Goal: Information Seeking & Learning: Learn about a topic

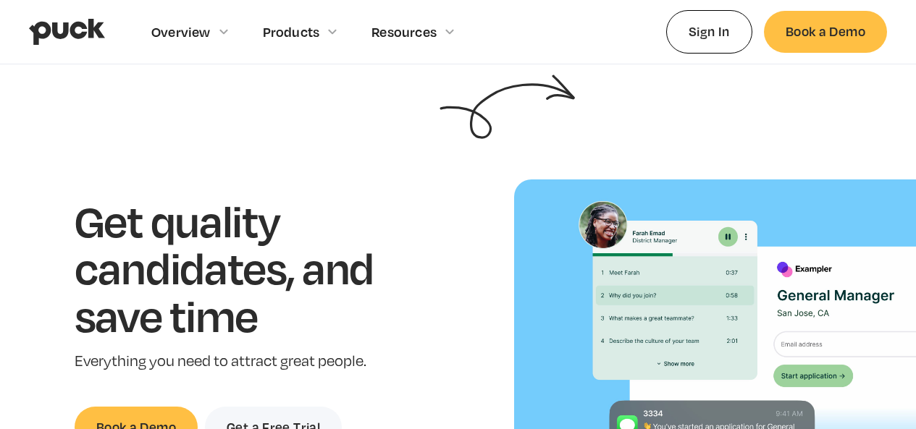
drag, startPoint x: 342, startPoint y: 160, endPoint x: 343, endPoint y: 169, distance: 8.7
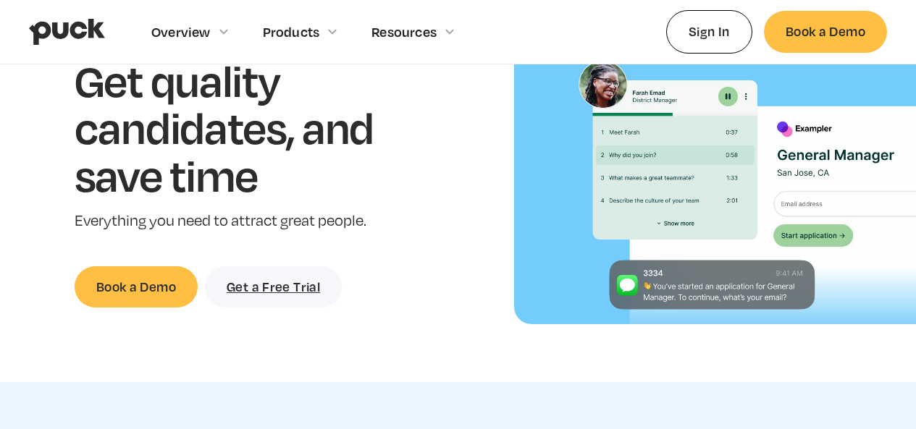
scroll to position [145, 0]
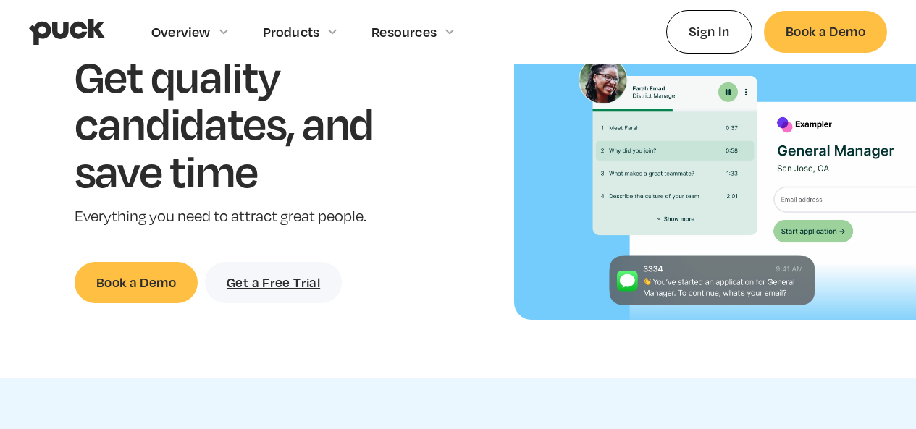
click at [402, 217] on p "Everything you need to attract great people." at bounding box center [247, 216] width 344 height 21
click at [400, 222] on p "Everything you need to attract great people." at bounding box center [247, 216] width 344 height 21
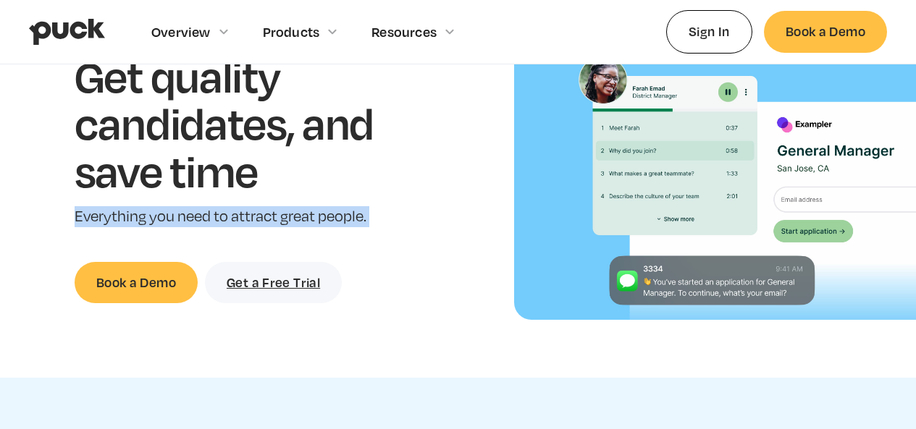
click at [400, 222] on p "Everything you need to attract great people." at bounding box center [247, 216] width 344 height 21
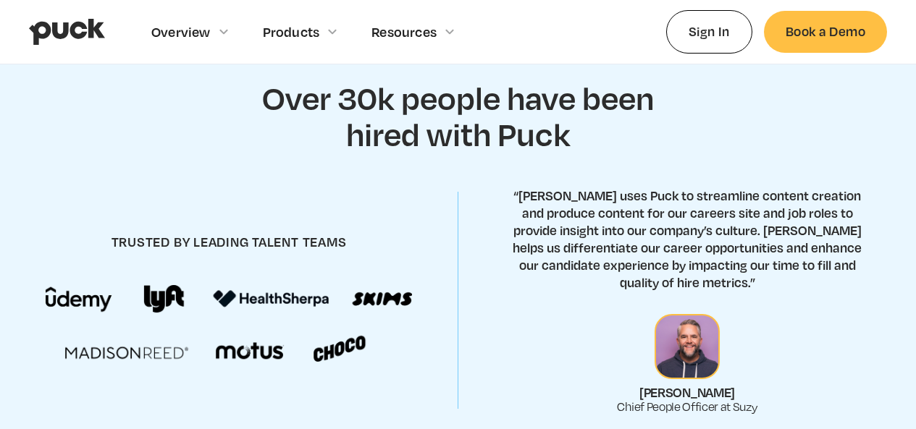
scroll to position [507, 0]
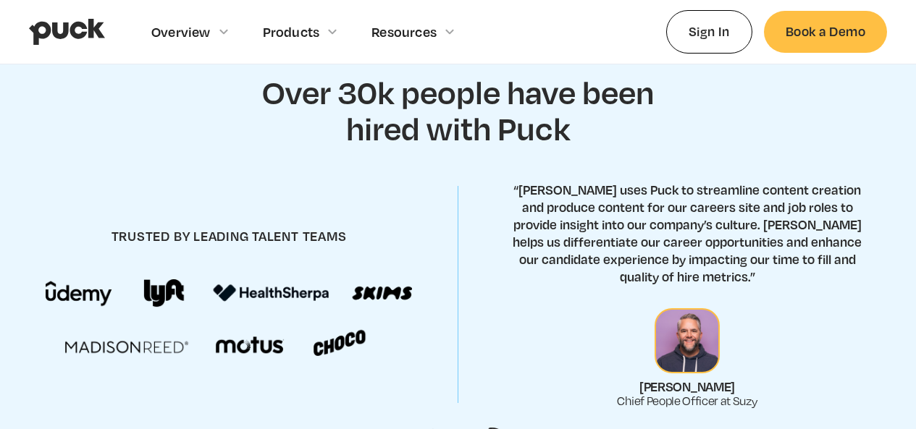
click at [396, 231] on div "trusted by leading talent teams" at bounding box center [229, 294] width 458 height 216
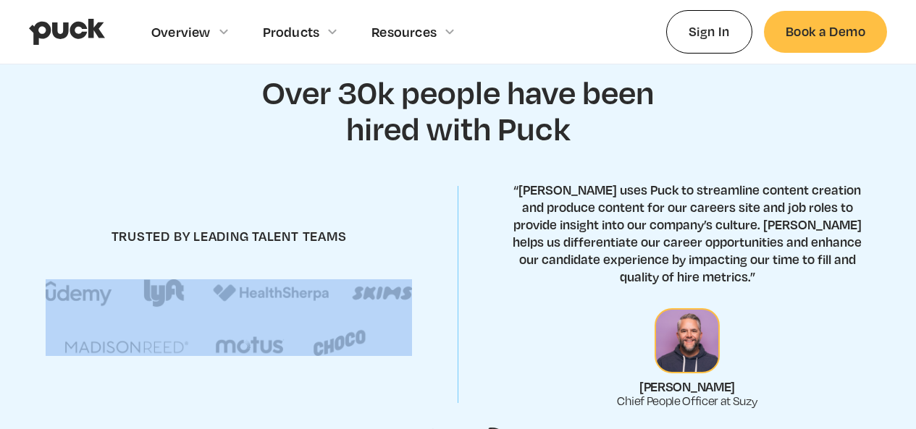
click at [396, 231] on div "trusted by leading talent teams" at bounding box center [229, 294] width 458 height 216
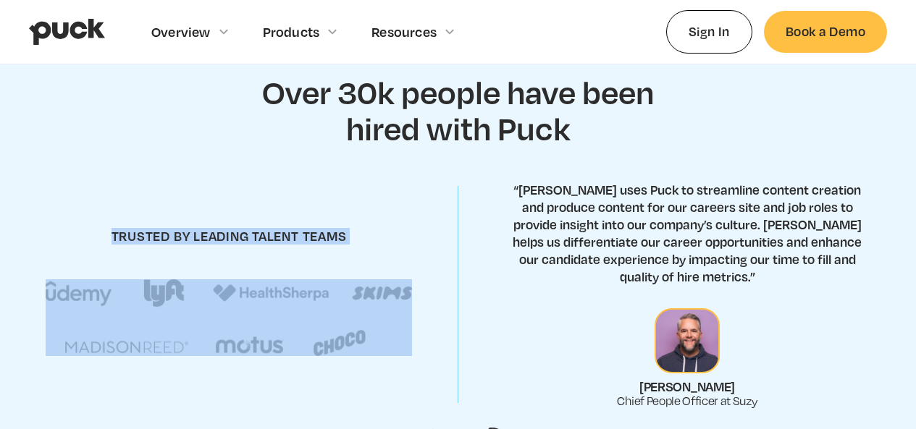
click at [396, 231] on div "trusted by leading talent teams" at bounding box center [229, 294] width 458 height 216
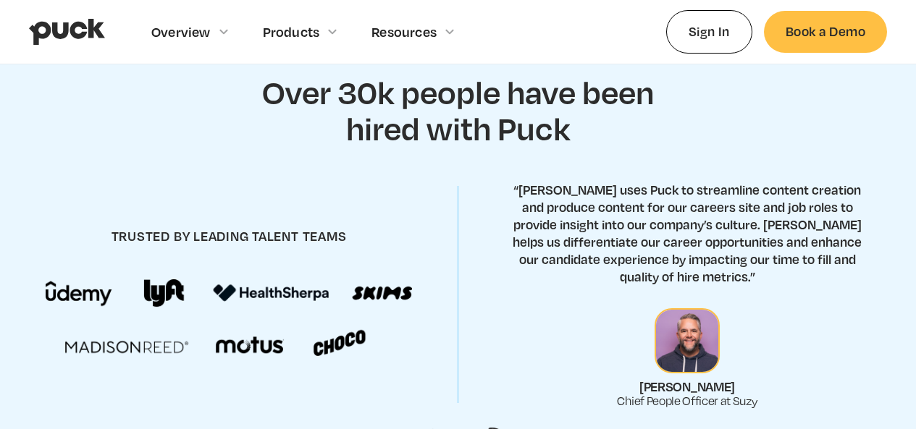
drag, startPoint x: 337, startPoint y: 236, endPoint x: 337, endPoint y: 254, distance: 18.1
click at [337, 254] on div "trusted by leading talent teams" at bounding box center [229, 294] width 458 height 216
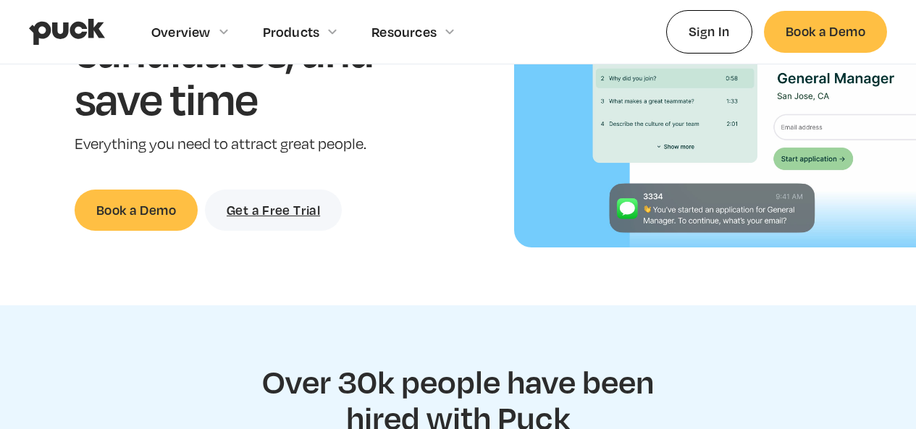
scroll to position [0, 0]
